Goal: Complete application form

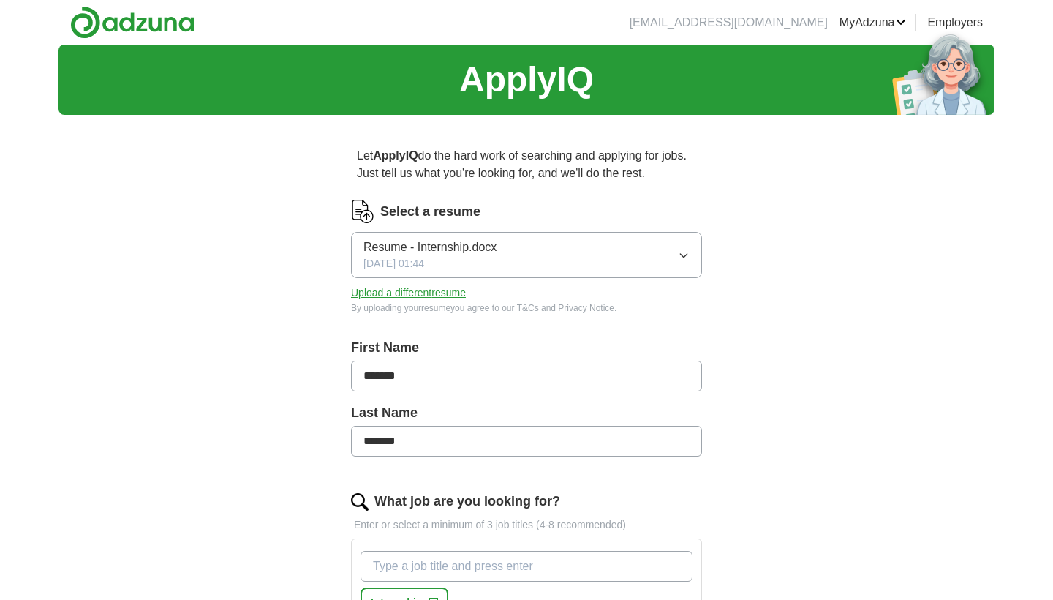
click at [682, 253] on icon "button" at bounding box center [684, 255] width 12 height 12
click at [486, 297] on span "Resume - Internship.docx" at bounding box center [430, 298] width 133 height 18
click at [439, 290] on button "Upload a different resume" at bounding box center [408, 292] width 115 height 15
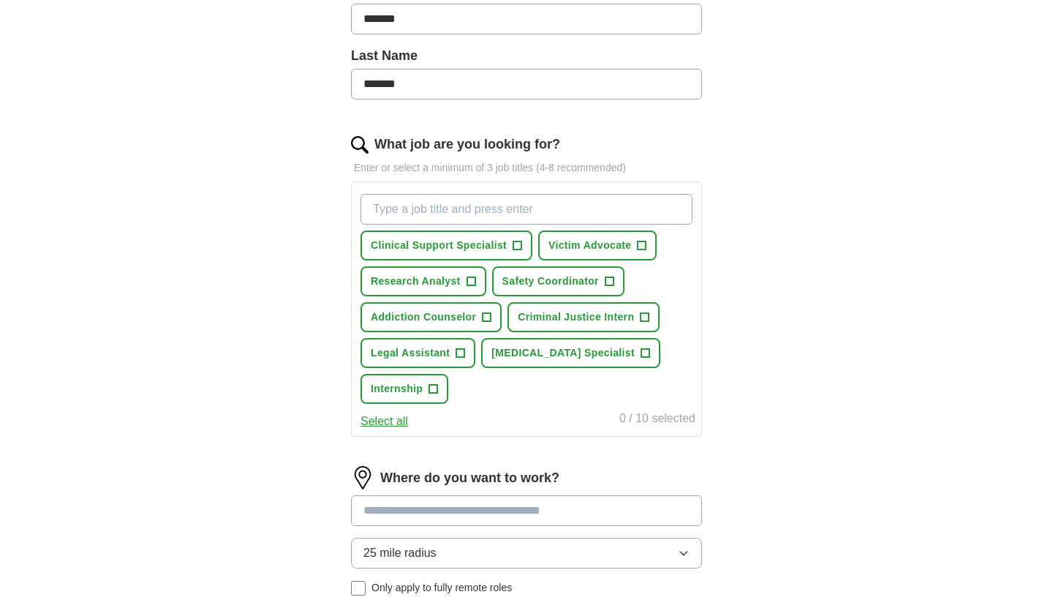
scroll to position [378, 0]
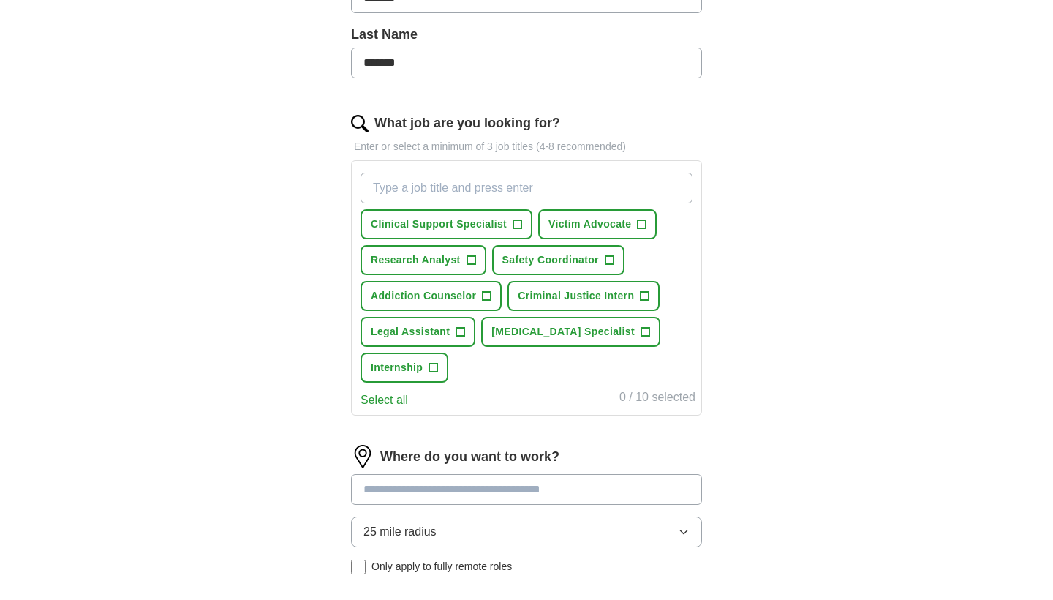
click at [592, 232] on button "Victim Advocate +" at bounding box center [597, 224] width 119 height 30
click at [442, 262] on span "Research Analyst" at bounding box center [416, 259] width 90 height 15
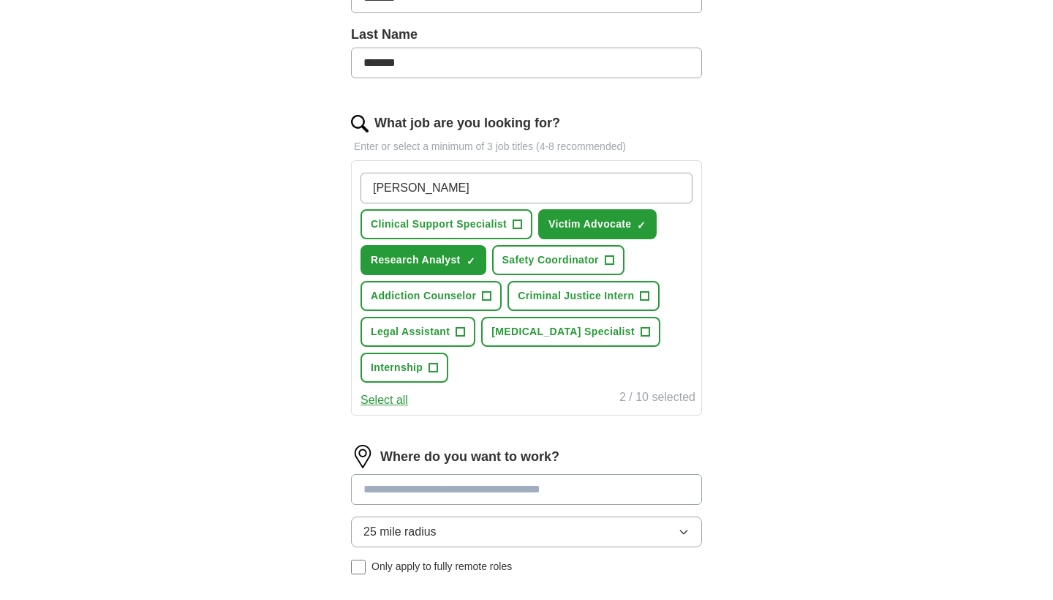
type input "crime"
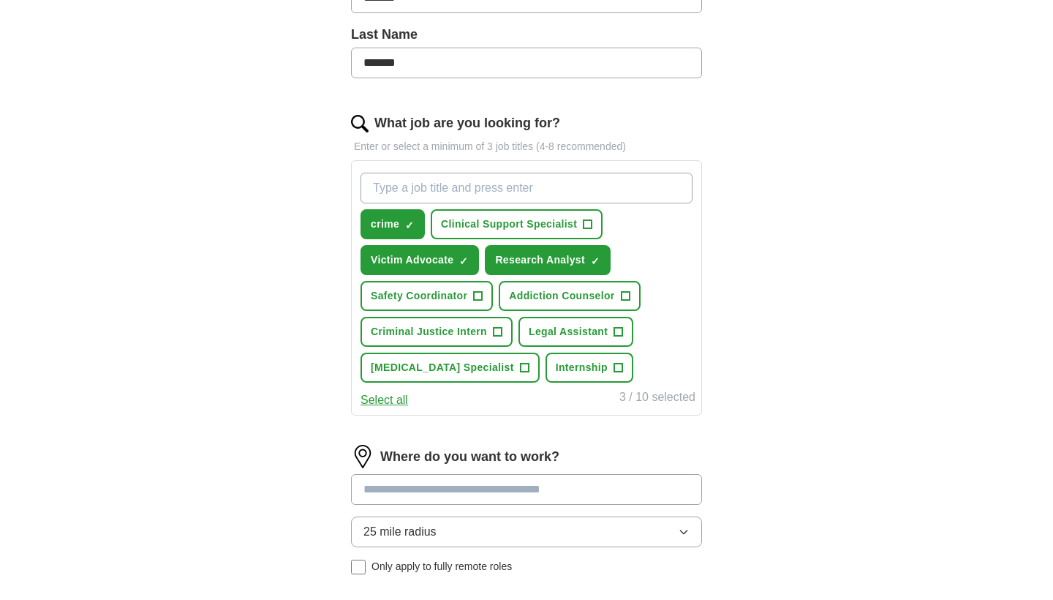
click at [0, 0] on span "×" at bounding box center [0, 0] width 0 height 0
click at [431, 195] on input "What job are you looking for?" at bounding box center [527, 188] width 332 height 31
type input "crime"
click at [602, 342] on button "Legal Assistant +" at bounding box center [576, 332] width 115 height 30
click at [451, 195] on input "What job are you looking for?" at bounding box center [527, 188] width 332 height 31
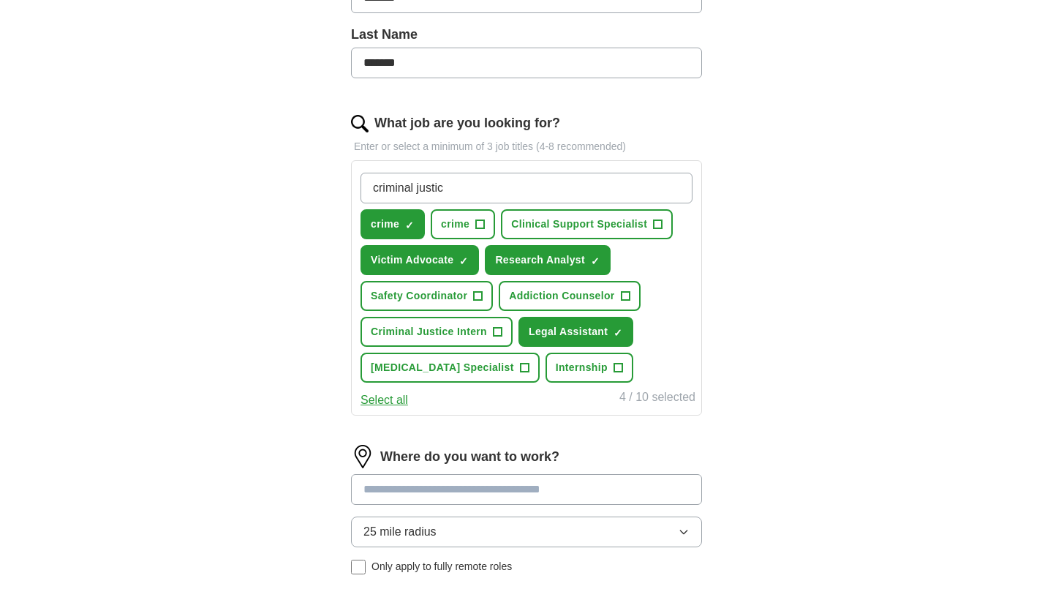
type input "criminal justice"
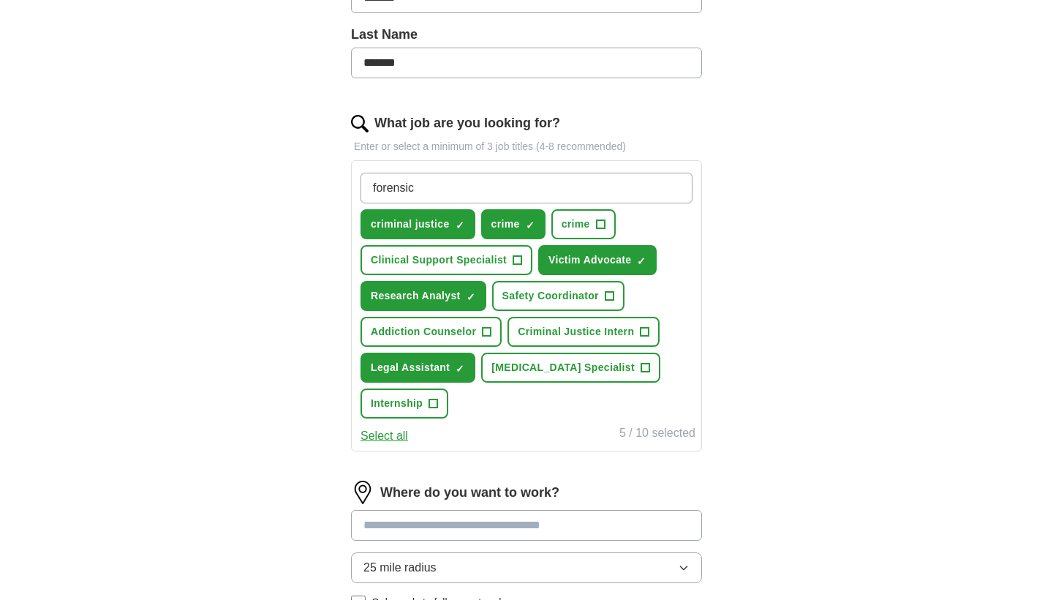
type input "forensics"
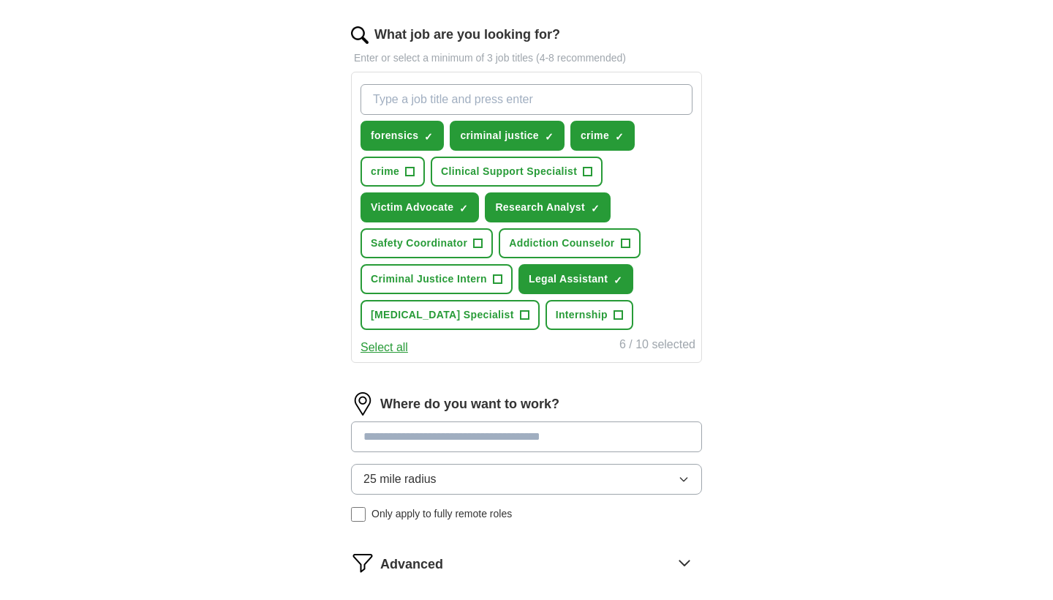
scroll to position [560, 0]
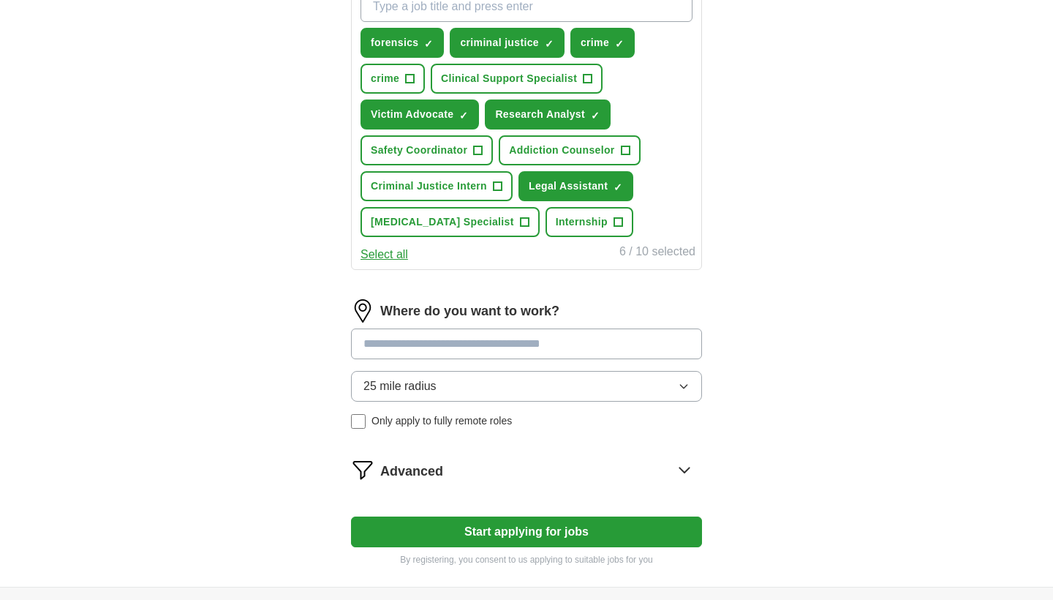
click at [518, 359] on div "Where do you want to work? 25 mile radius Only apply to fully remote roles" at bounding box center [526, 369] width 351 height 141
click at [518, 357] on input at bounding box center [526, 343] width 351 height 31
type input "*"
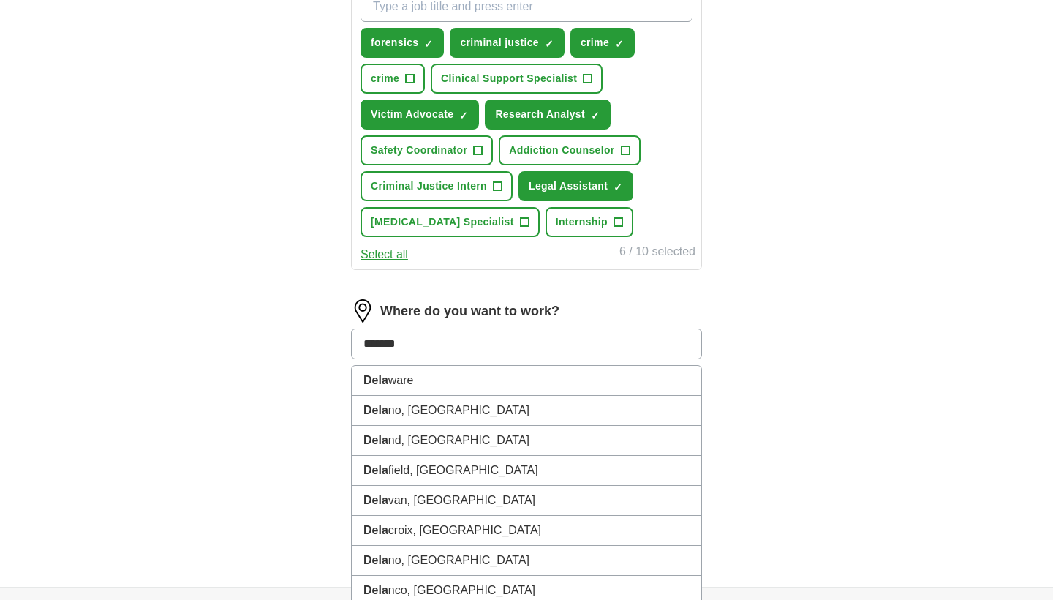
type input "********"
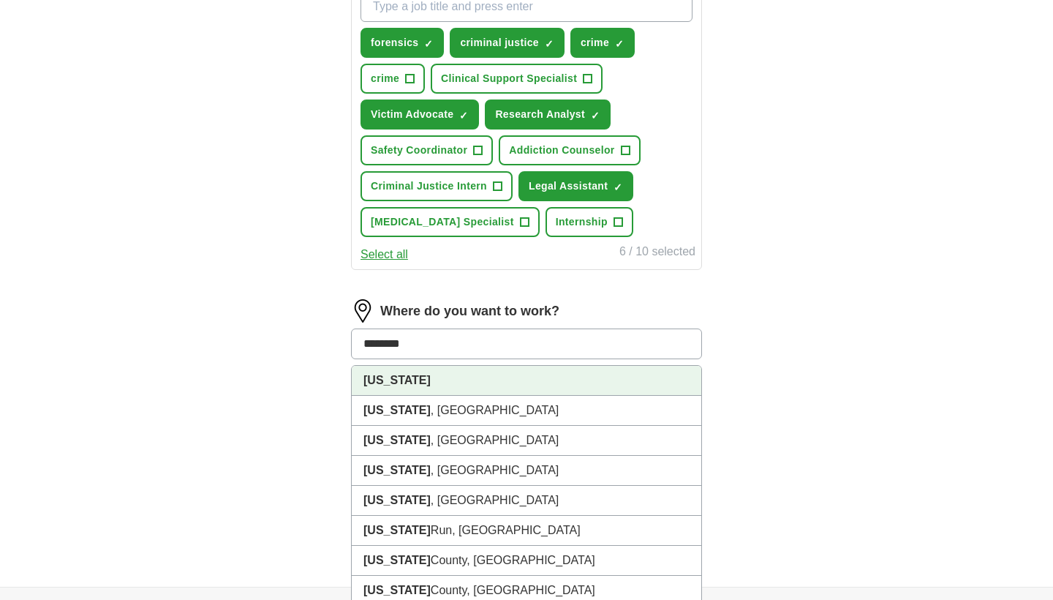
click at [552, 377] on li "[US_STATE]" at bounding box center [527, 381] width 350 height 30
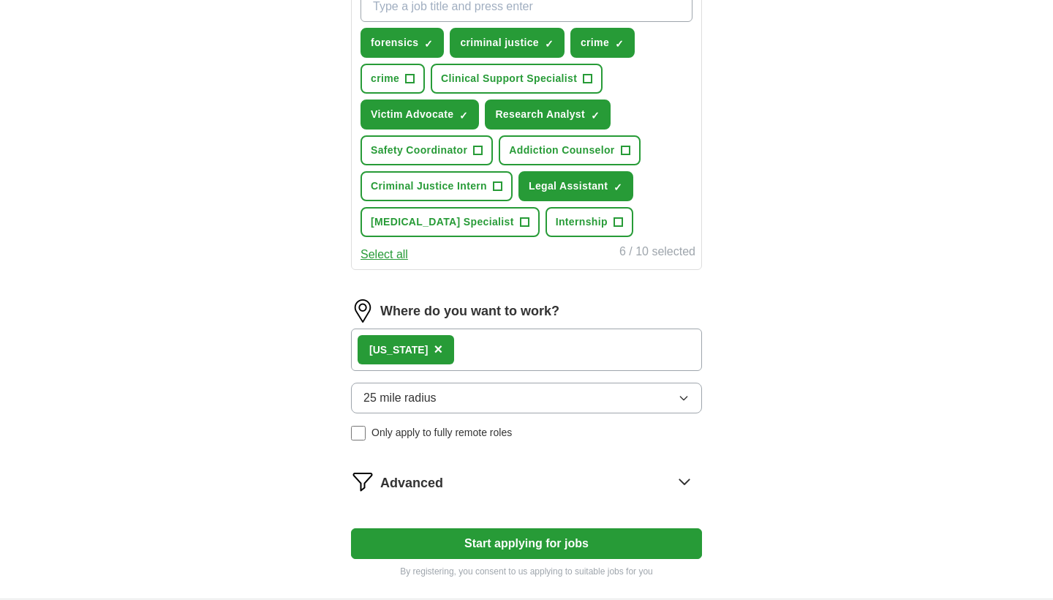
click at [601, 345] on div "Delaware ×" at bounding box center [526, 349] width 351 height 42
click at [668, 350] on div "Delaware ×" at bounding box center [526, 349] width 351 height 42
click at [480, 353] on div "Delaware ×" at bounding box center [526, 349] width 351 height 42
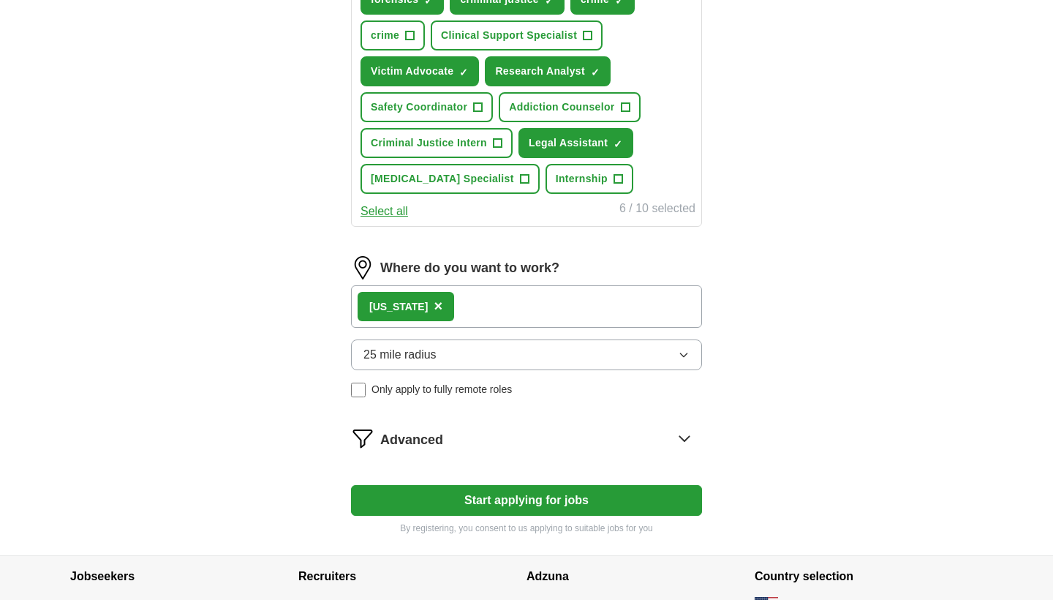
scroll to position [616, 0]
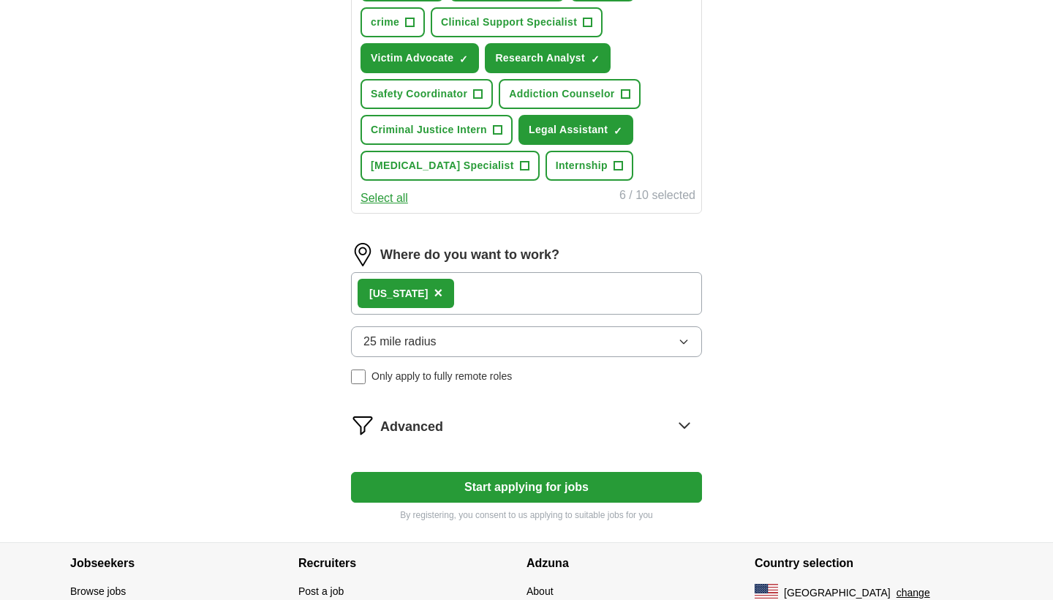
click at [474, 375] on span "Only apply to fully remote roles" at bounding box center [442, 376] width 140 height 15
click at [505, 348] on button "25 mile radius" at bounding box center [526, 341] width 351 height 31
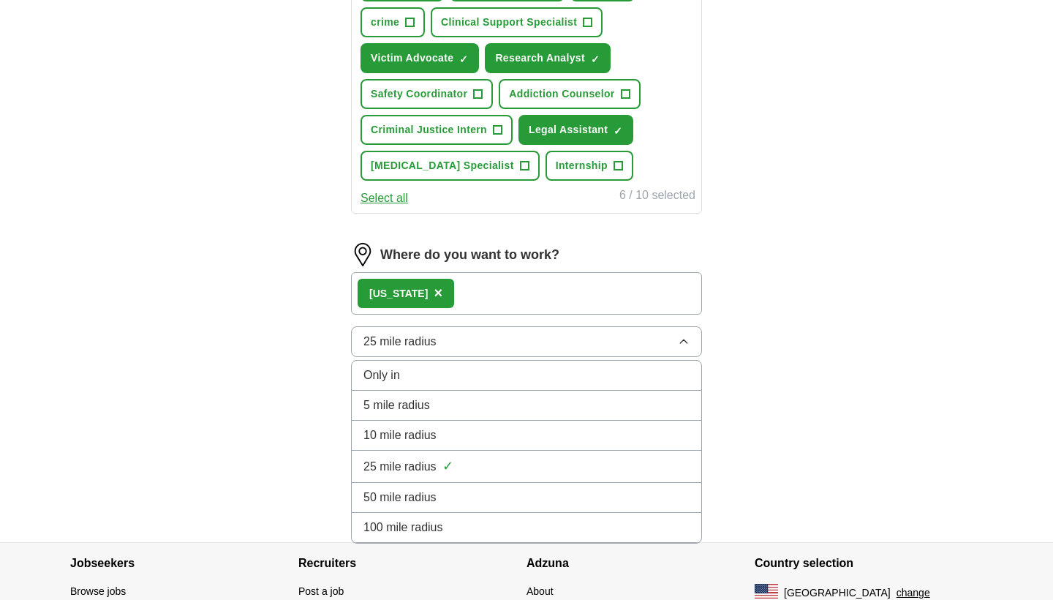
click at [443, 528] on div "100 mile radius" at bounding box center [527, 528] width 326 height 18
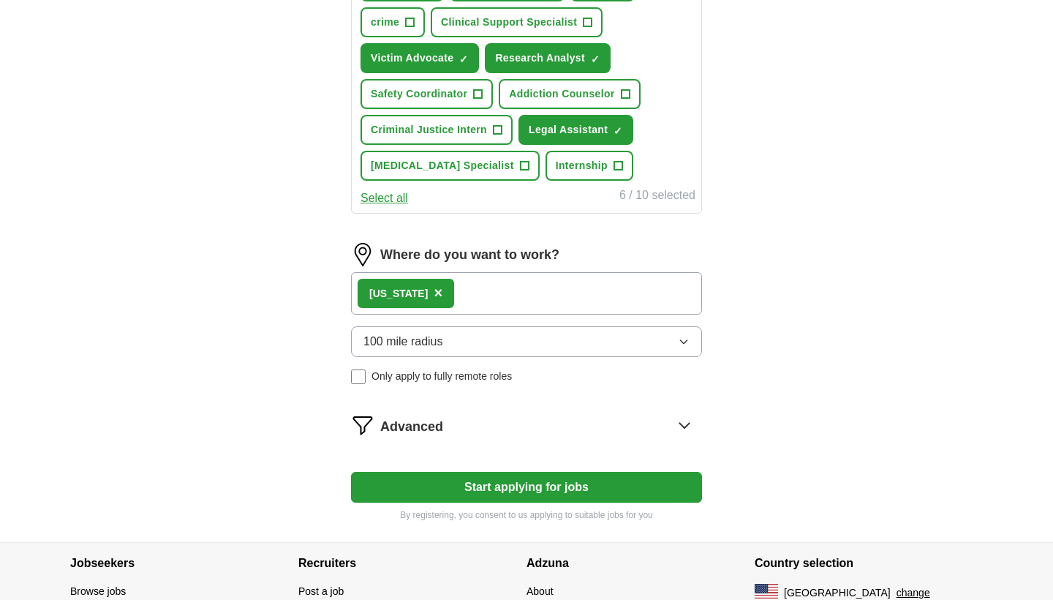
click at [491, 290] on div "Delaware ×" at bounding box center [526, 293] width 351 height 42
click at [451, 293] on div "Delaware ×" at bounding box center [526, 293] width 351 height 42
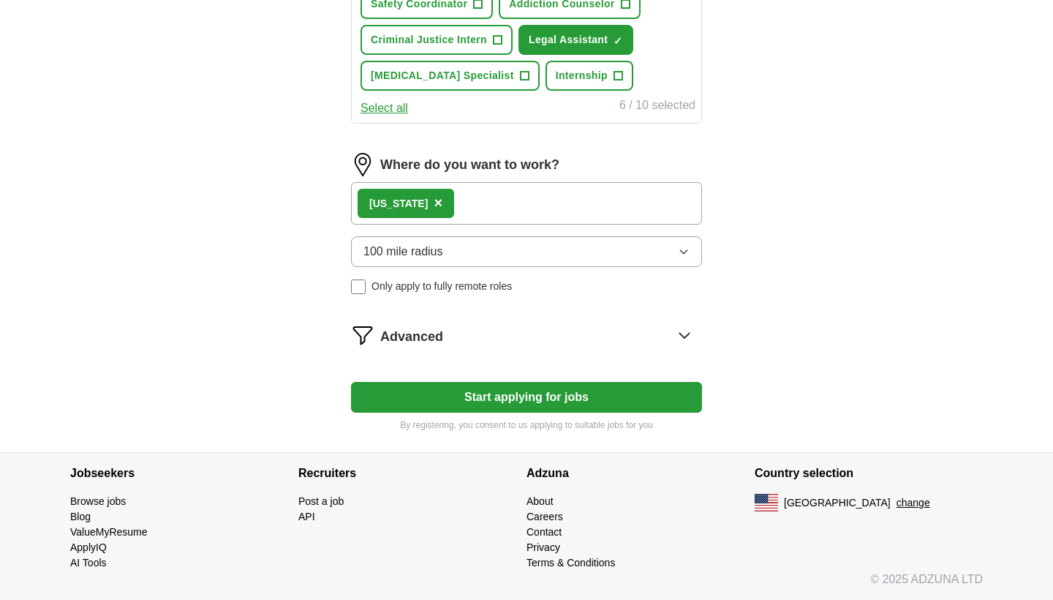
click at [505, 395] on button "Start applying for jobs" at bounding box center [526, 397] width 351 height 31
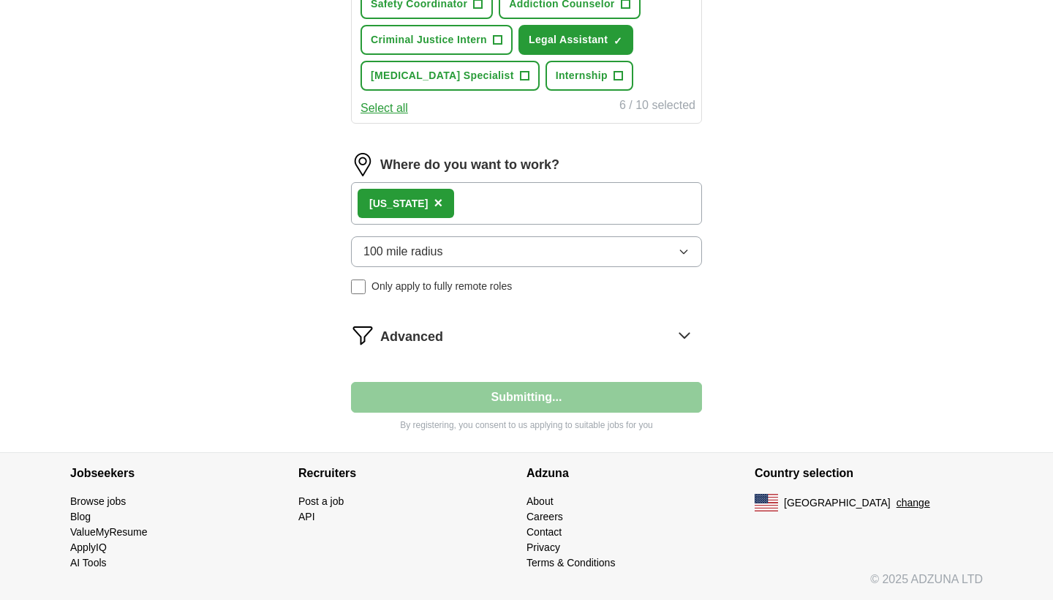
select select "**"
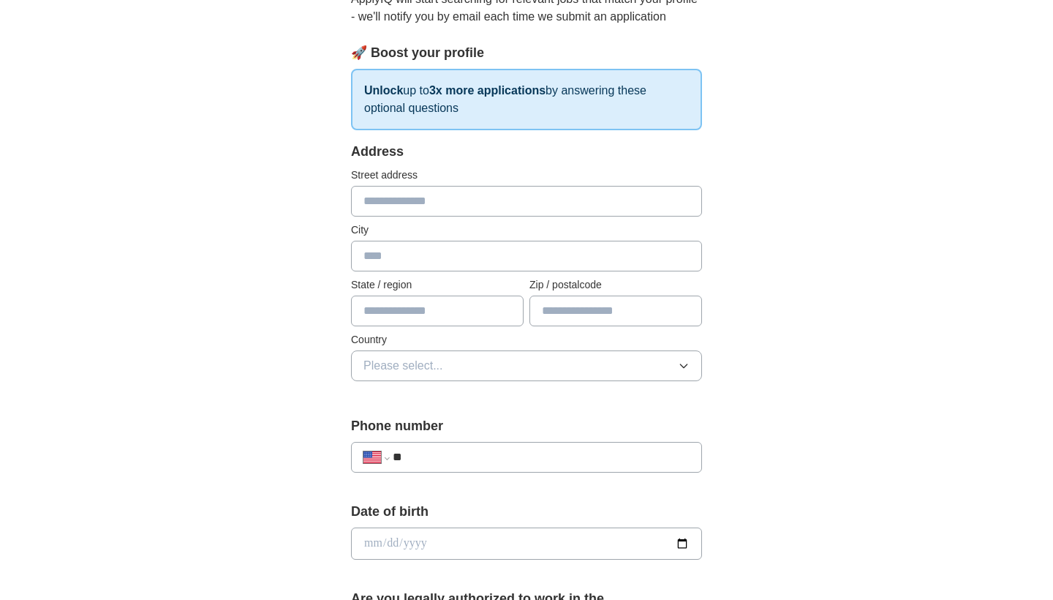
scroll to position [180, 0]
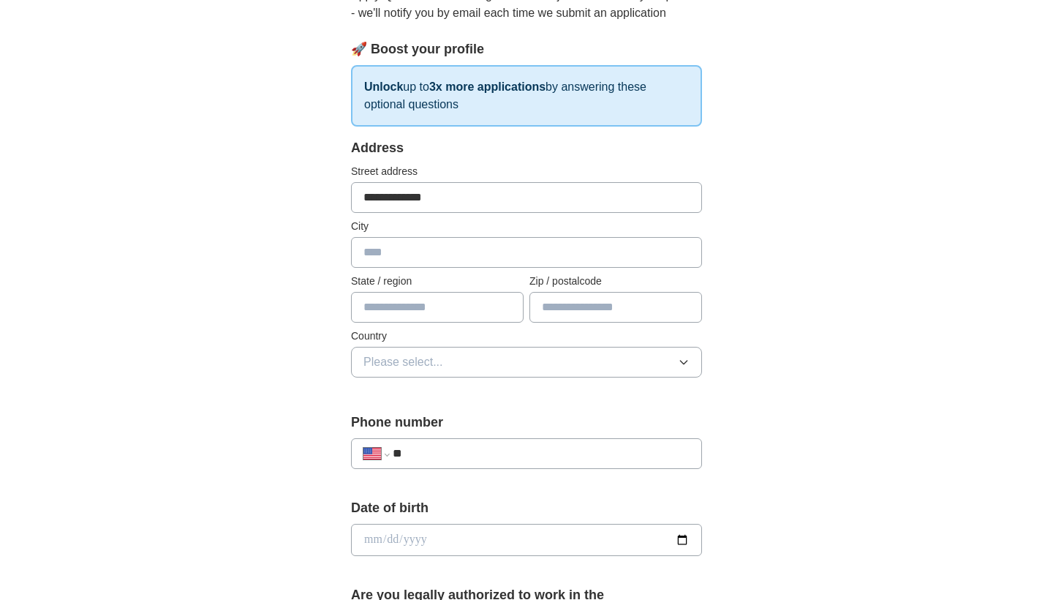
type input "**********"
type input "*"
type input "**********"
type input "**"
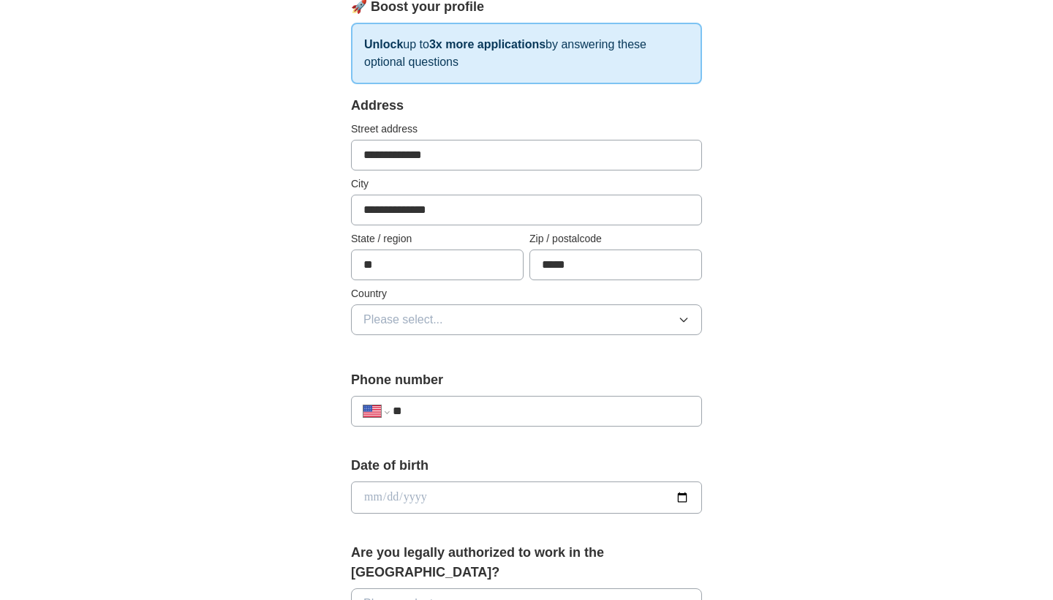
scroll to position [265, 0]
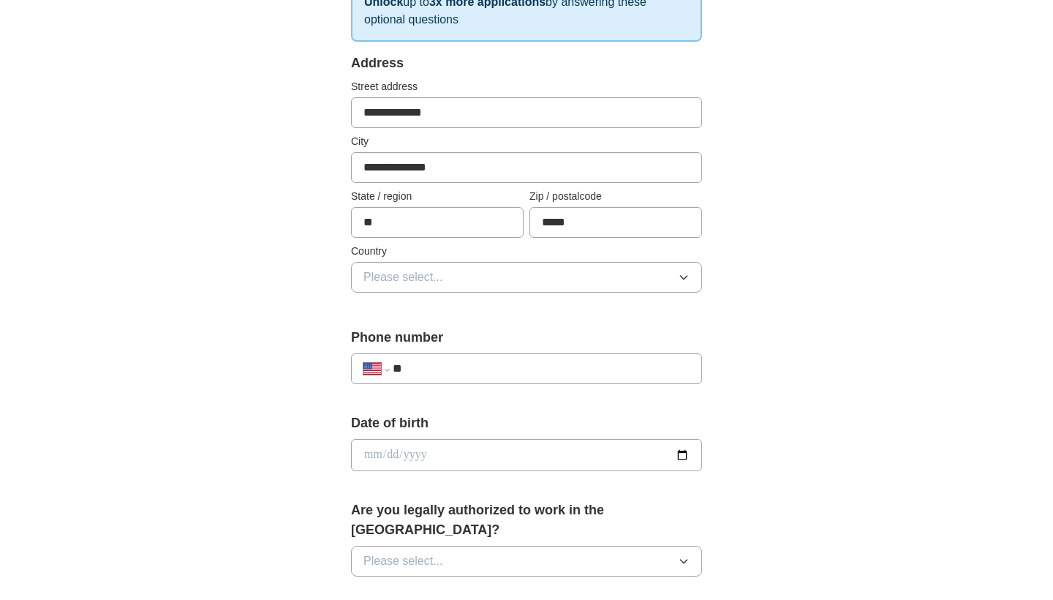
type input "*****"
click at [521, 281] on button "Please select..." at bounding box center [526, 277] width 351 height 31
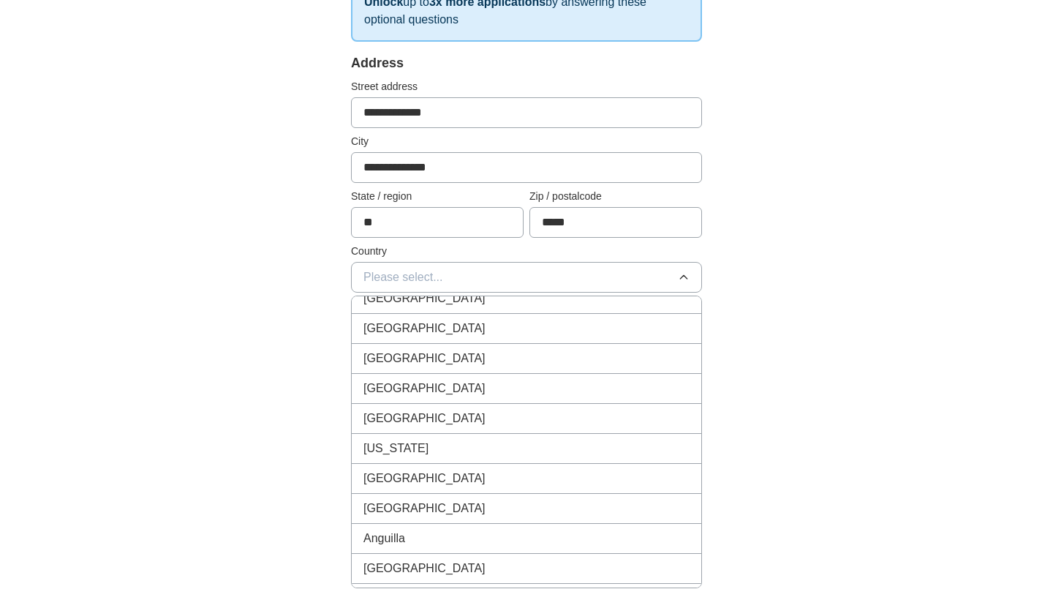
scroll to position [43, 0]
click at [441, 305] on div "United States" at bounding box center [527, 298] width 326 height 18
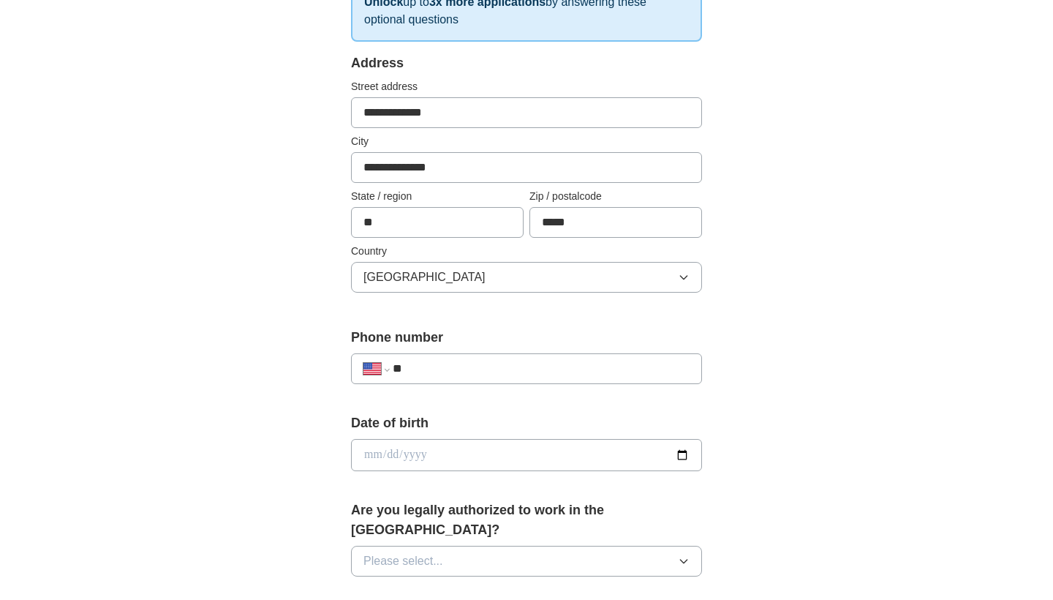
scroll to position [418, 0]
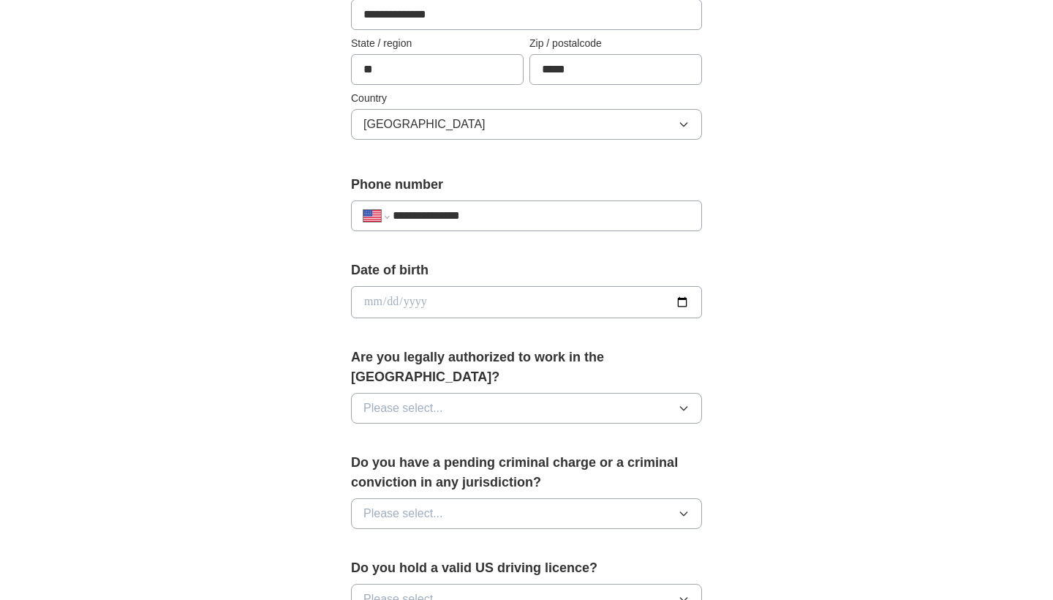
type input "**********"
click at [405, 287] on input "date" at bounding box center [526, 302] width 351 height 32
click at [372, 302] on input "date" at bounding box center [526, 302] width 351 height 32
type input "**********"
click at [851, 293] on div "**********" at bounding box center [527, 293] width 936 height 1332
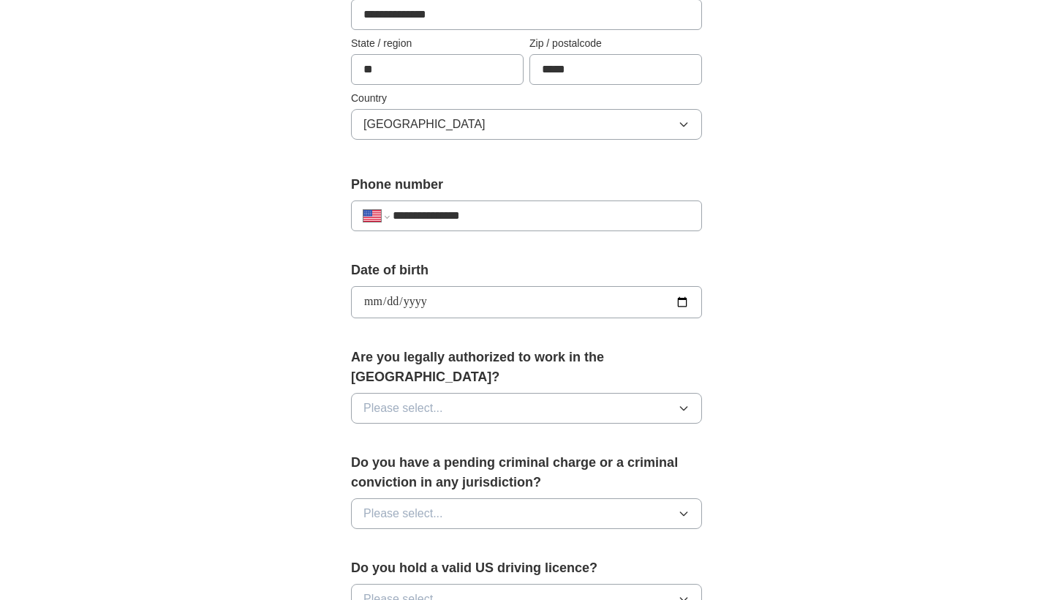
click at [523, 393] on button "Please select..." at bounding box center [526, 408] width 351 height 31
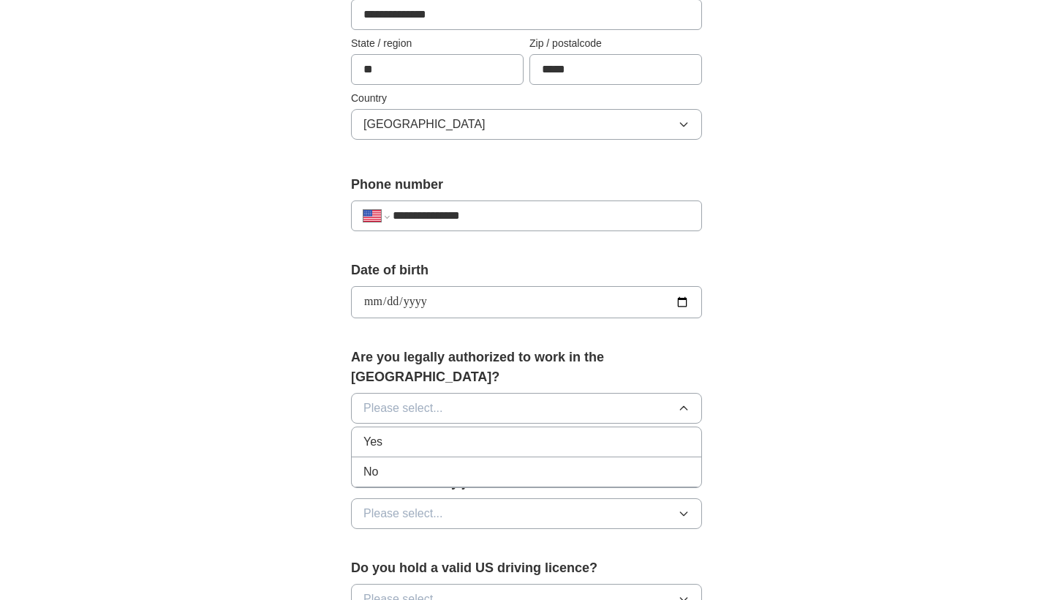
click at [429, 437] on li "Yes" at bounding box center [527, 442] width 350 height 30
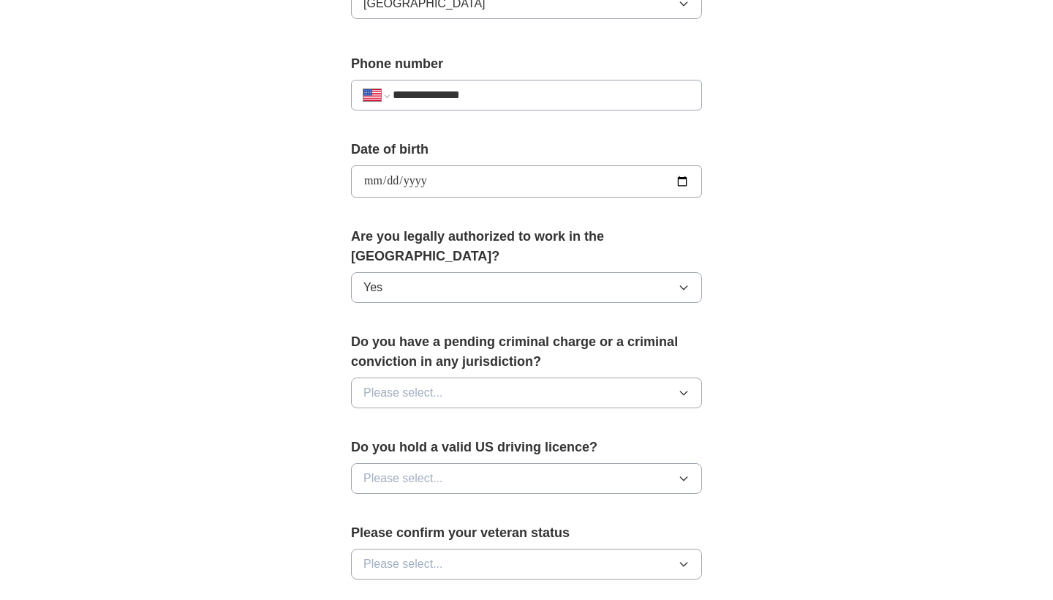
scroll to position [549, 0]
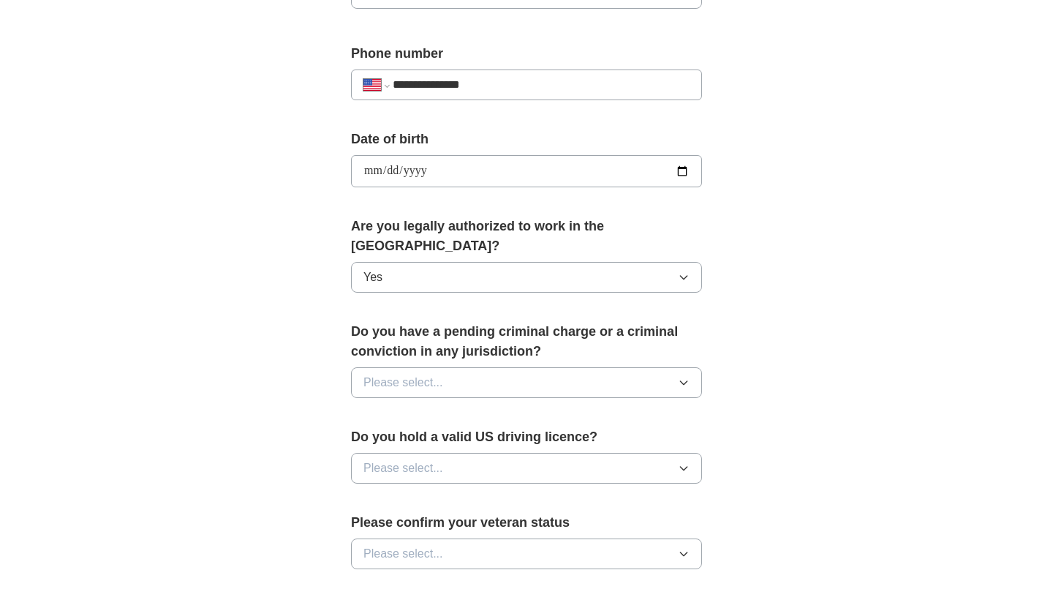
click at [455, 372] on button "Please select..." at bounding box center [526, 382] width 351 height 31
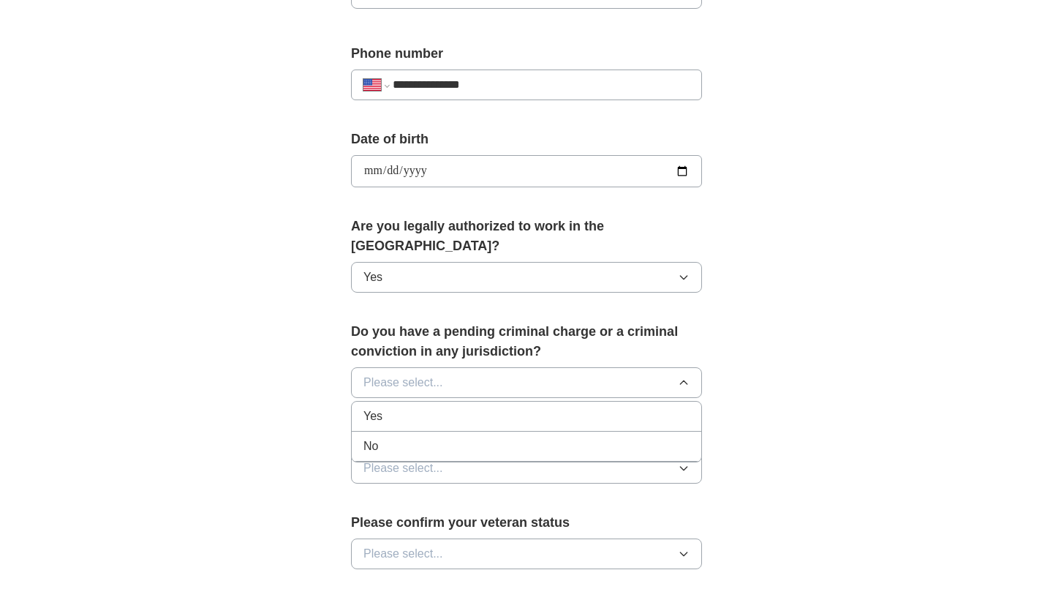
click at [422, 432] on li "No" at bounding box center [527, 447] width 350 height 30
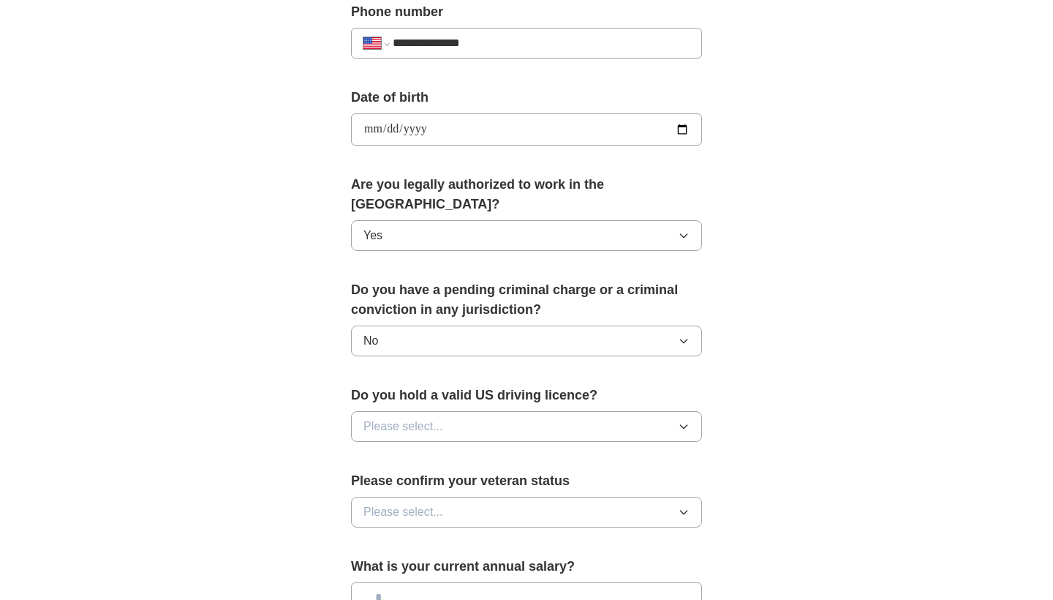
scroll to position [620, 0]
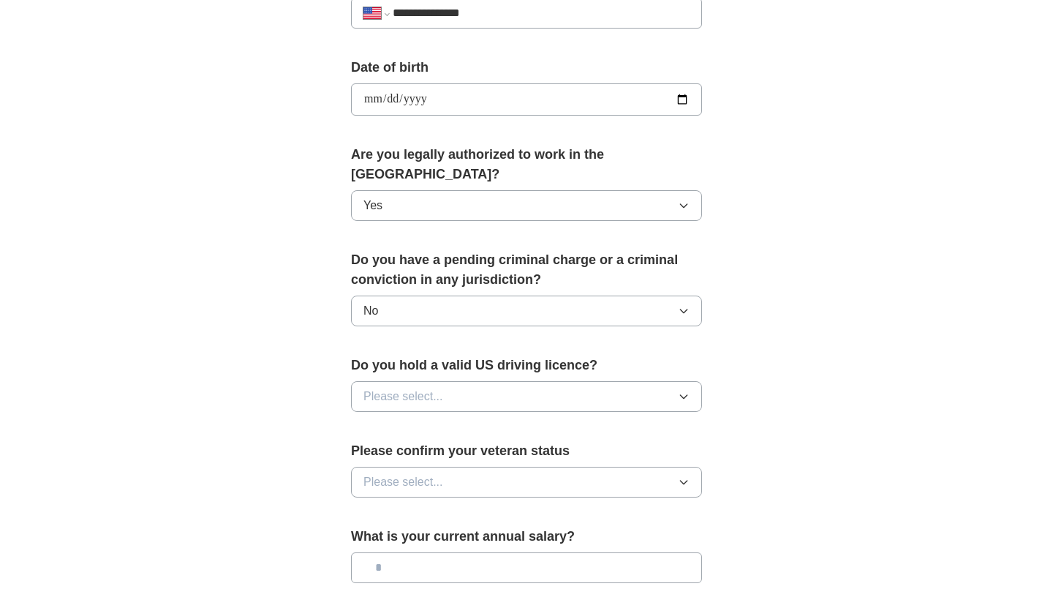
click at [417, 388] on span "Please select..." at bounding box center [404, 397] width 80 height 18
click at [404, 421] on div "Yes" at bounding box center [527, 430] width 326 height 18
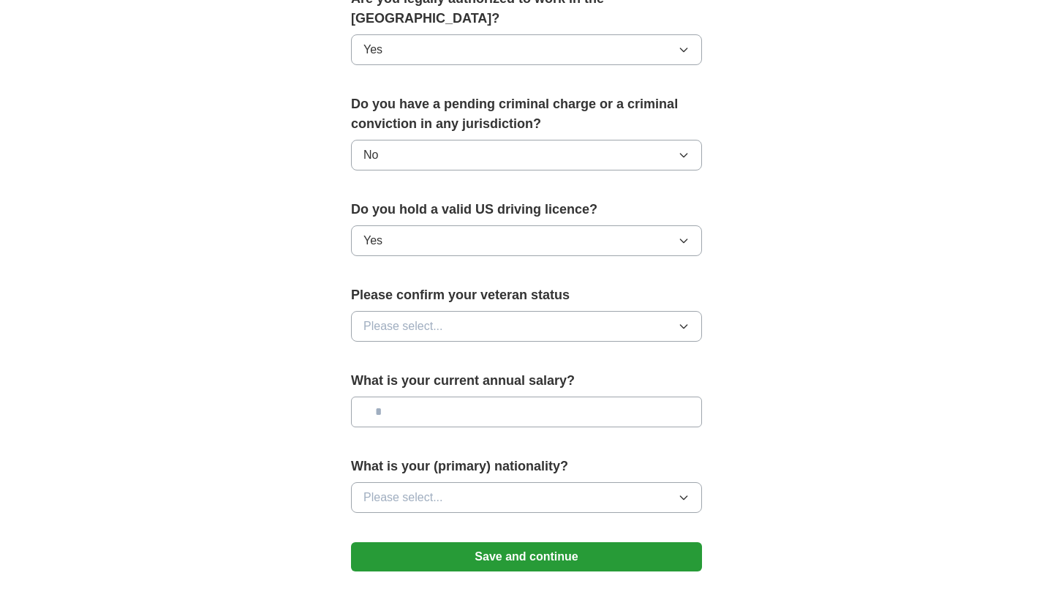
scroll to position [811, 0]
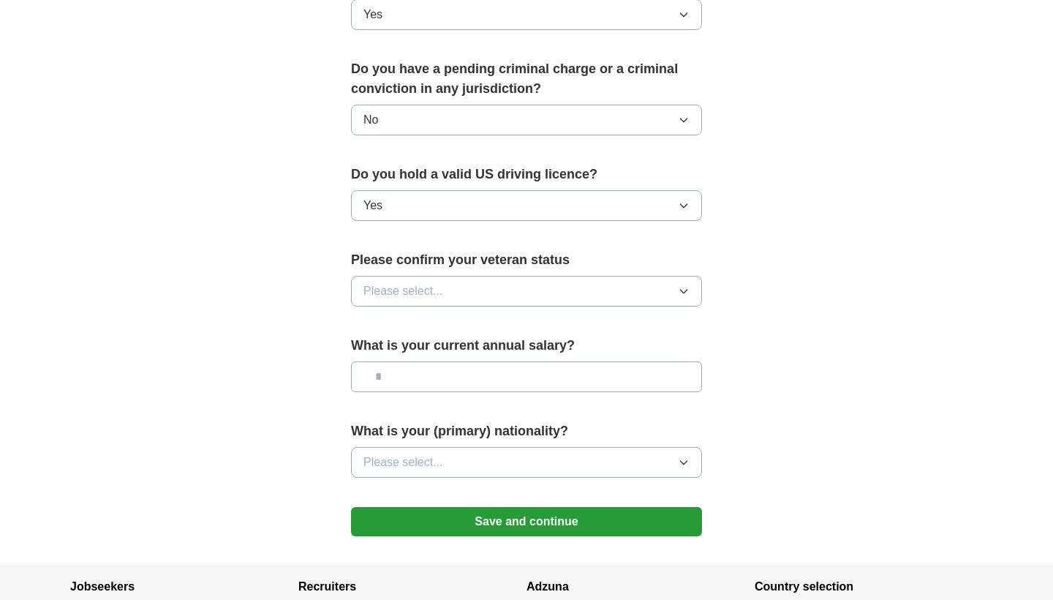
click at [445, 276] on button "Please select..." at bounding box center [526, 291] width 351 height 31
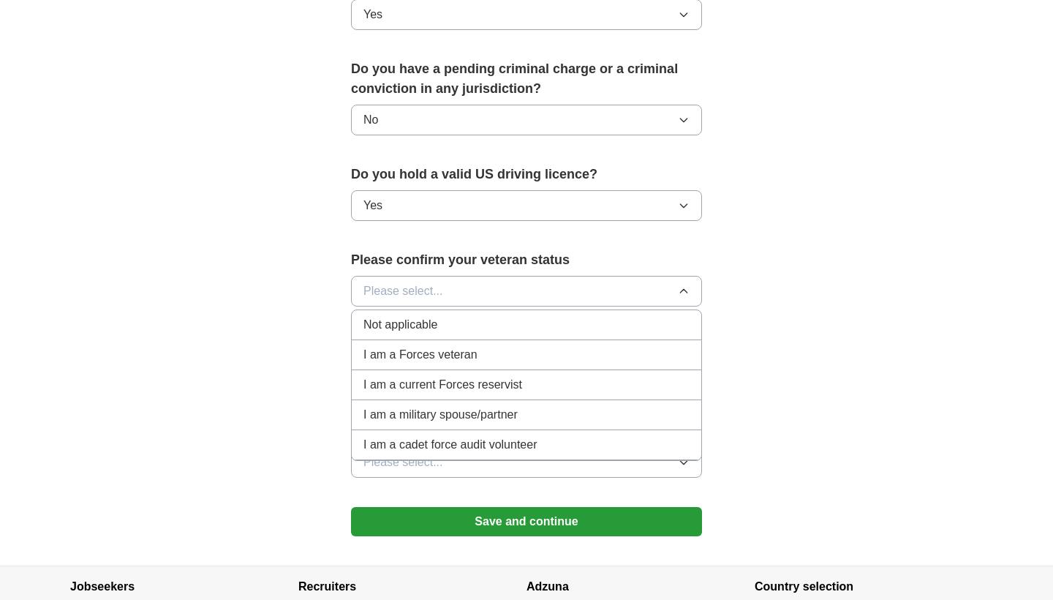
click at [413, 316] on span "Not applicable" at bounding box center [401, 325] width 74 height 18
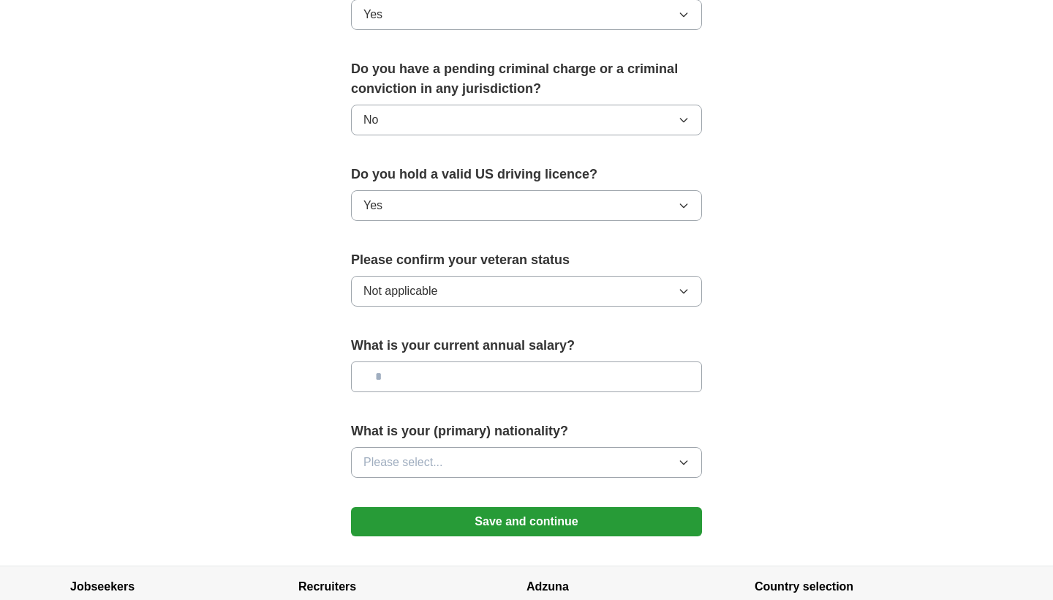
click at [424, 361] on input "text" at bounding box center [526, 376] width 351 height 31
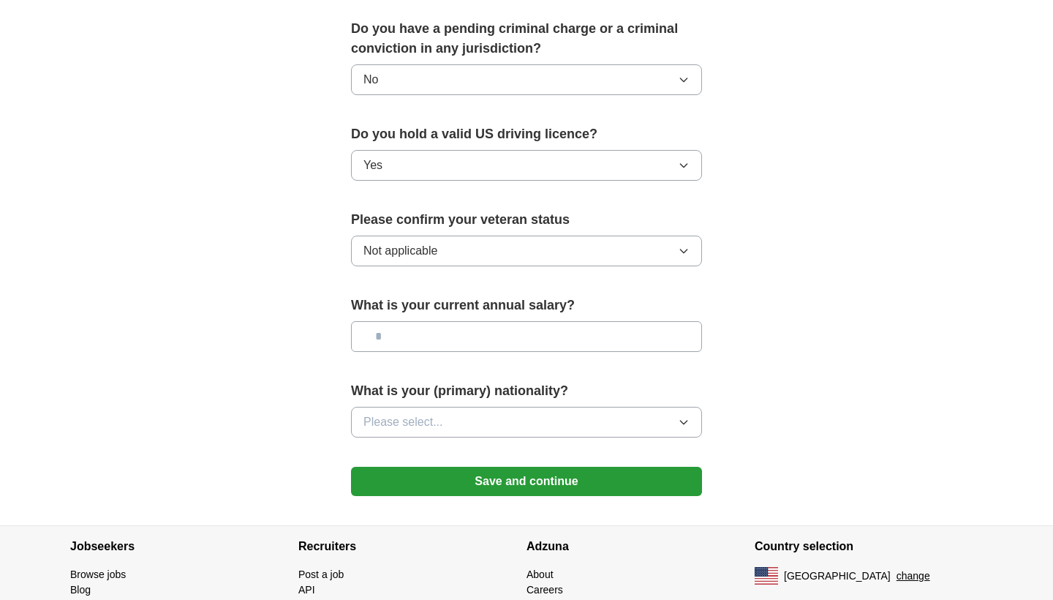
scroll to position [862, 0]
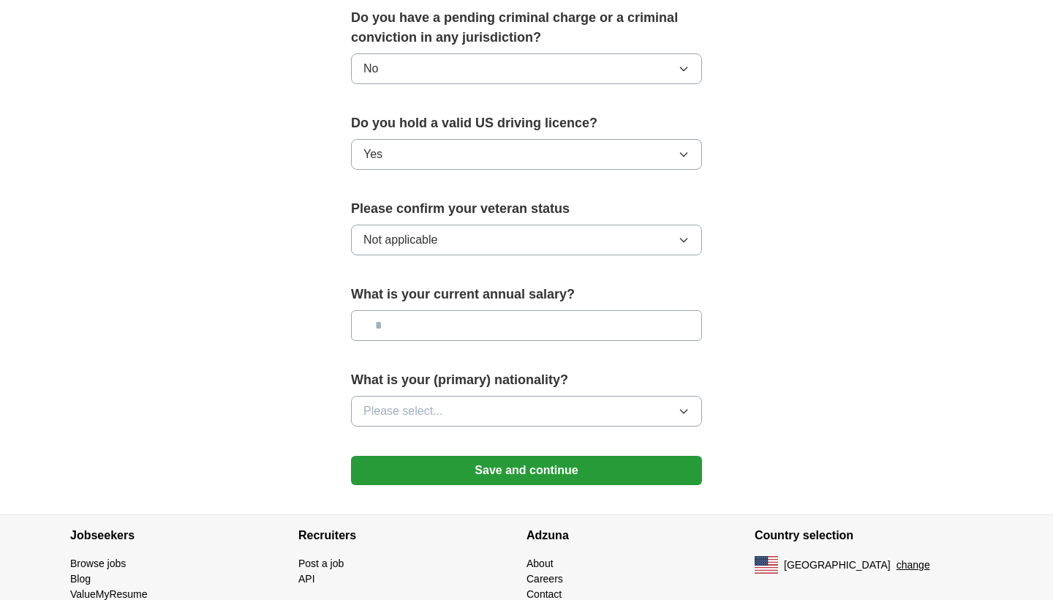
click at [499, 396] on button "Please select..." at bounding box center [526, 411] width 351 height 31
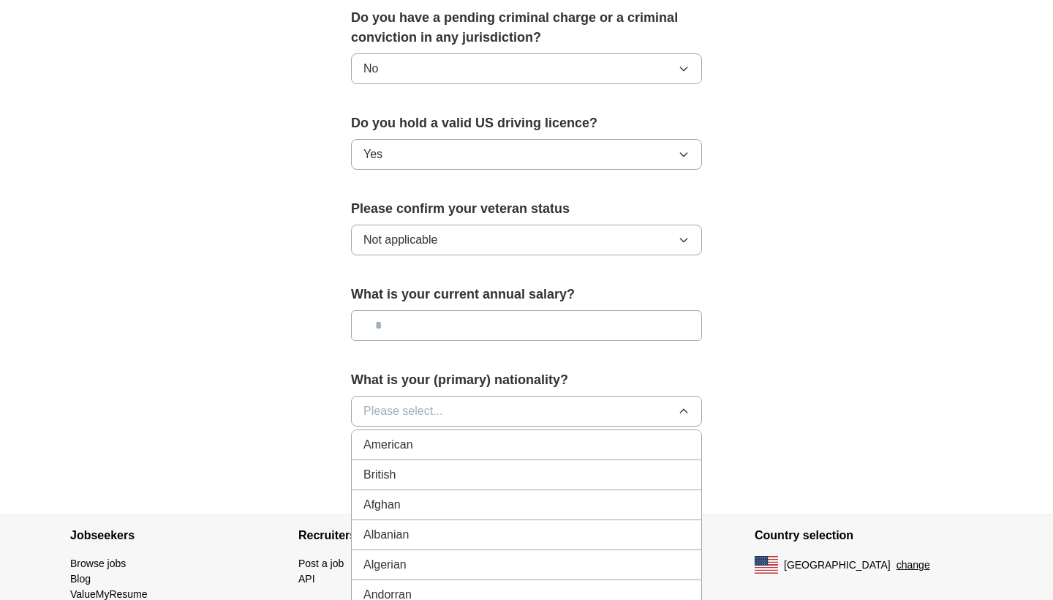
scroll to position [-1, 0]
click at [440, 435] on li "American" at bounding box center [527, 445] width 350 height 30
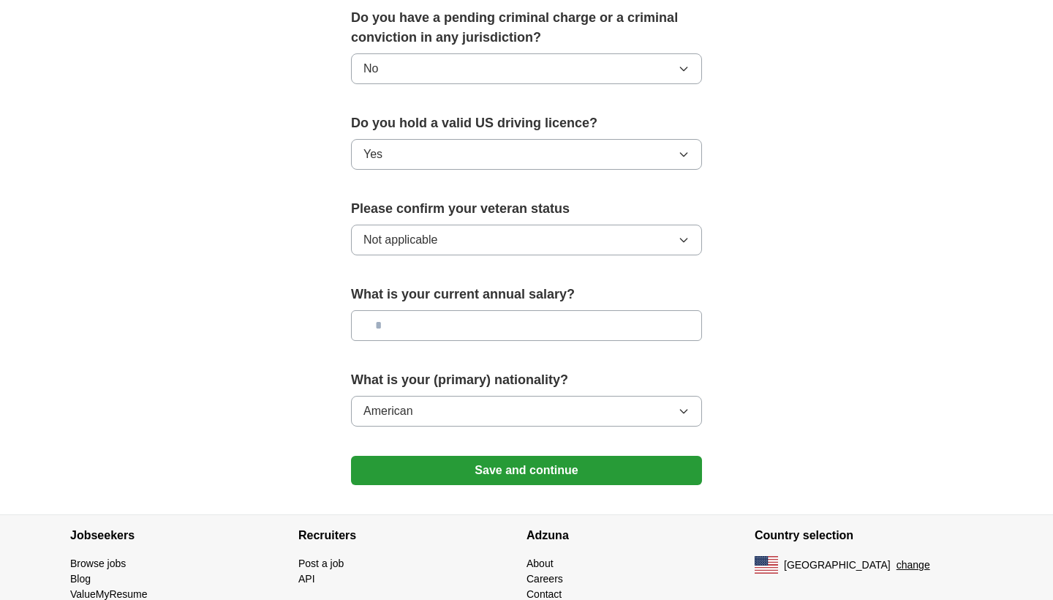
click at [554, 466] on button "Save and continue" at bounding box center [526, 470] width 351 height 29
click at [552, 459] on button "Save and continue" at bounding box center [526, 470] width 351 height 29
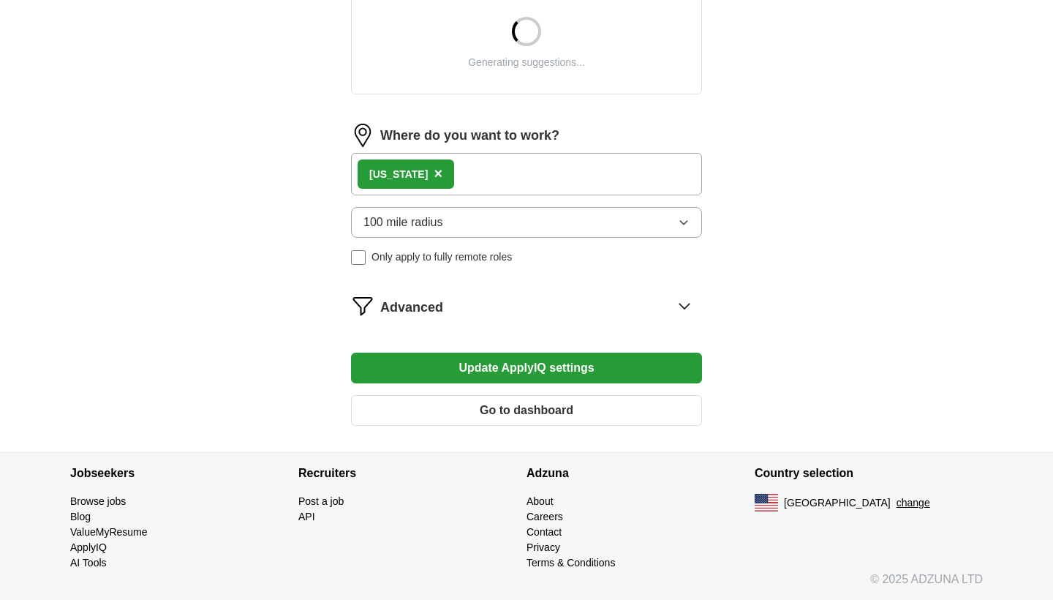
scroll to position [582, 0]
click at [477, 312] on div "Advanced" at bounding box center [541, 305] width 322 height 23
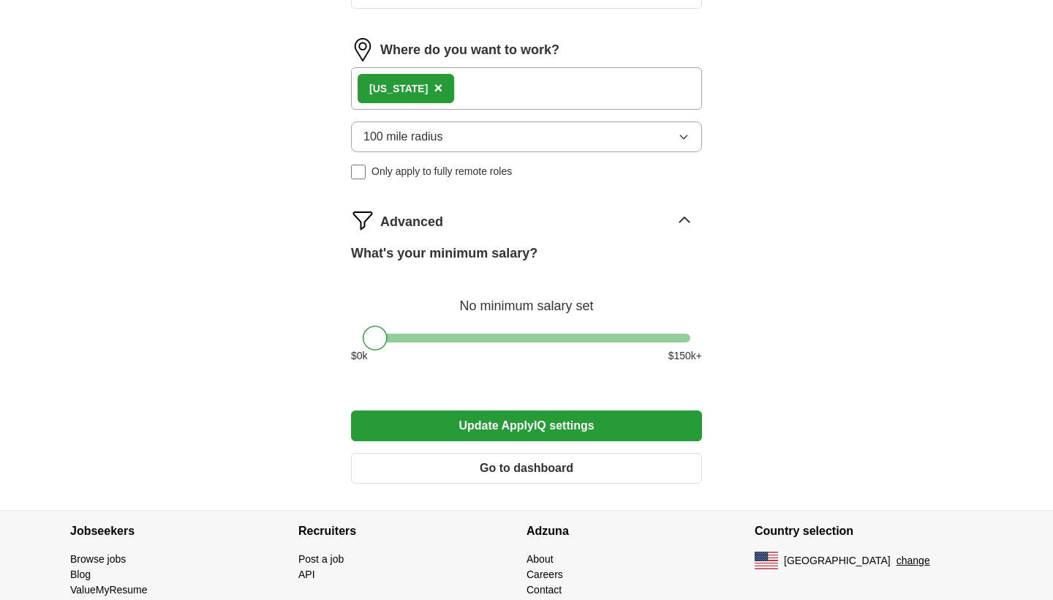
scroll to position [726, 0]
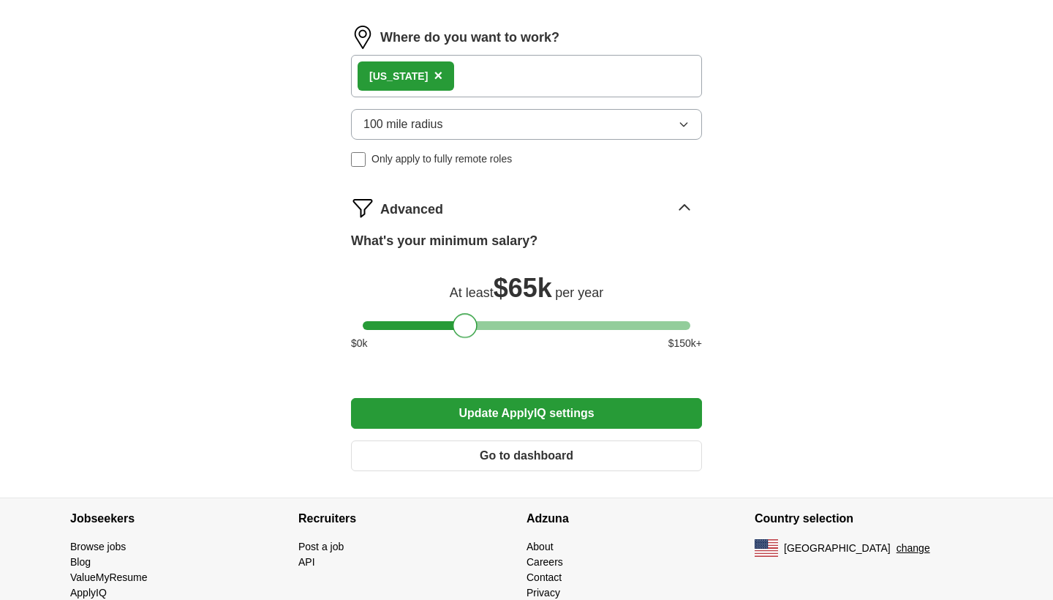
drag, startPoint x: 376, startPoint y: 283, endPoint x: 467, endPoint y: 363, distance: 120.8
click at [510, 415] on button "Update ApplyIQ settings" at bounding box center [526, 413] width 351 height 31
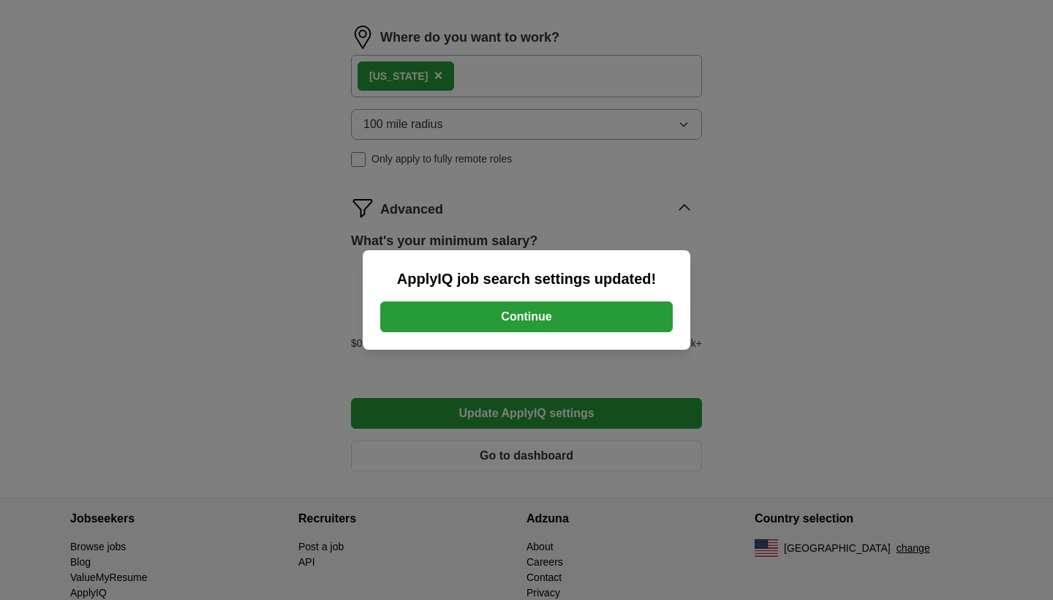
click at [514, 317] on button "Continue" at bounding box center [526, 316] width 293 height 31
